Goal: Task Accomplishment & Management: Manage account settings

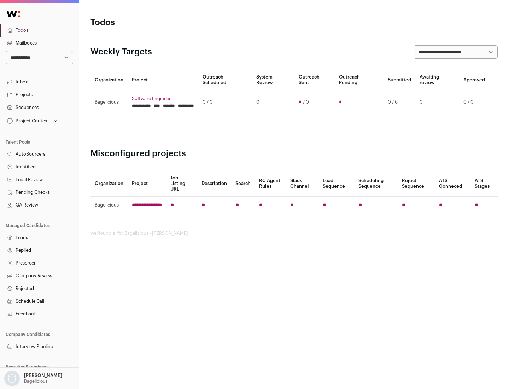
click at [39, 94] on link "Projects" at bounding box center [39, 94] width 79 height 13
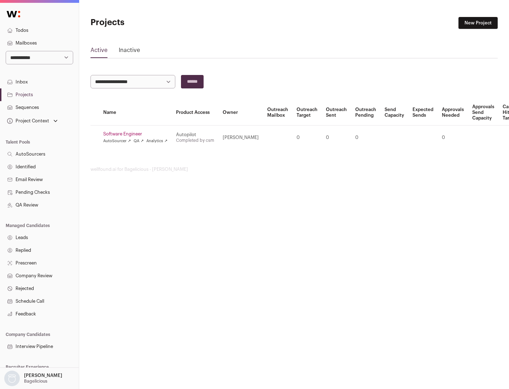
click at [138, 134] on link "Software Engineer" at bounding box center [135, 134] width 64 height 6
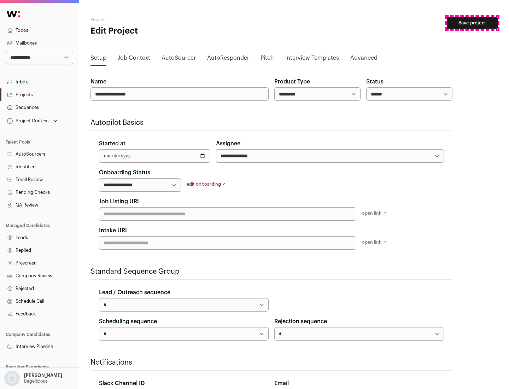
click at [473, 23] on button "Save project" at bounding box center [472, 23] width 51 height 12
